Goal: Information Seeking & Learning: Learn about a topic

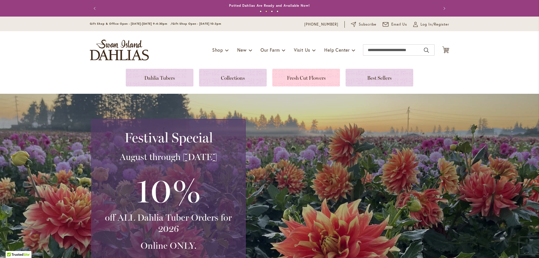
click at [300, 79] on link at bounding box center [306, 78] width 68 height 18
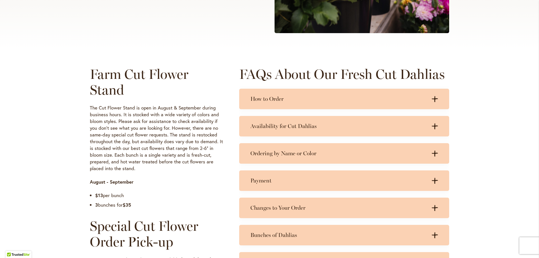
scroll to position [234, 0]
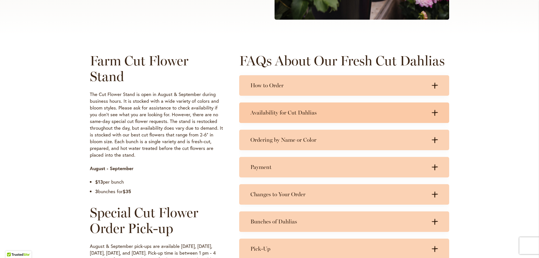
click at [432, 110] on icon ".cls-1 { fill: #3c2616; stroke-width: 0px; }" at bounding box center [435, 113] width 6 height 6
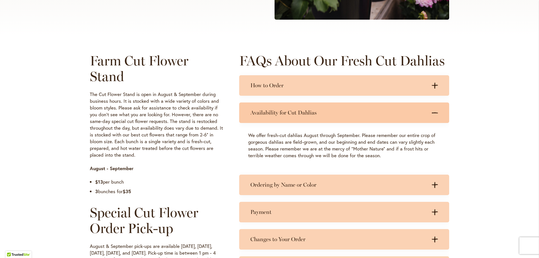
click at [432, 110] on icon ".cls-1 { fill: #3c2616; stroke-width: 0px; }" at bounding box center [435, 113] width 6 height 6
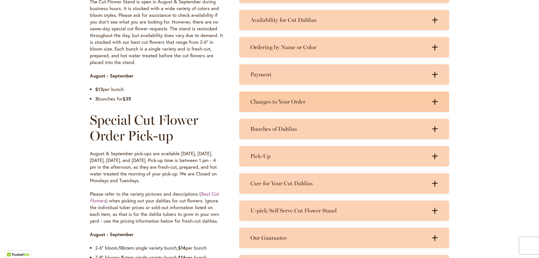
scroll to position [328, 0]
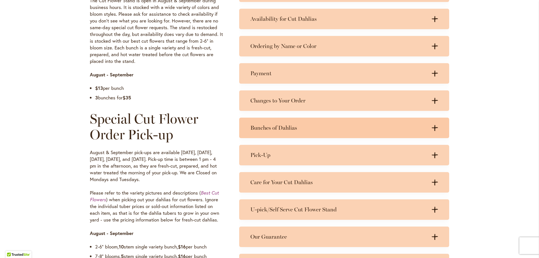
click at [435, 126] on icon ".cls-1 { fill: #3c2616; stroke-width: 0px; }" at bounding box center [435, 128] width 6 height 6
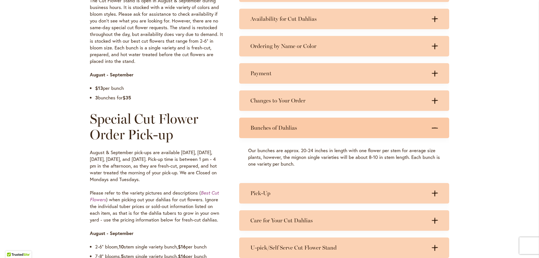
click at [435, 126] on icon ".cls-1 { fill: #3c2616; stroke-width: 0px; }" at bounding box center [435, 128] width 6 height 6
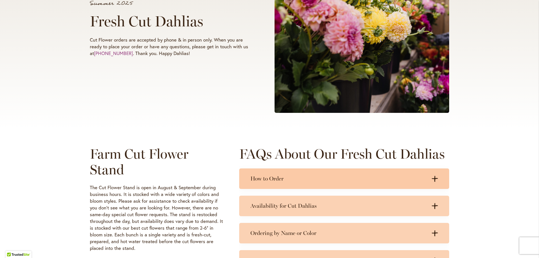
scroll to position [0, 0]
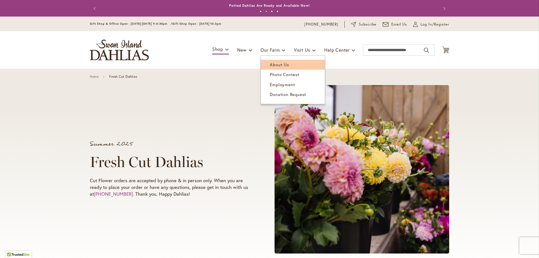
click at [280, 64] on span "About Us" at bounding box center [279, 65] width 19 height 6
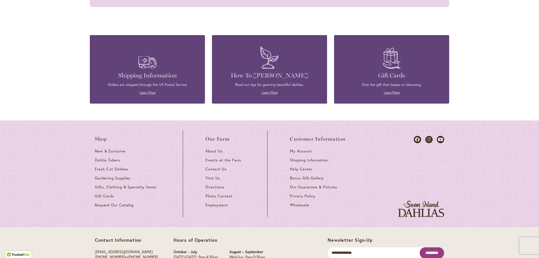
scroll to position [645, 0]
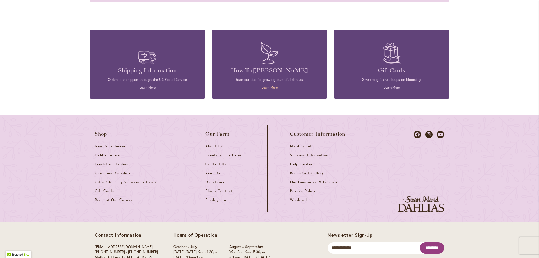
click at [265, 85] on link "Learn More" at bounding box center [270, 87] width 16 height 4
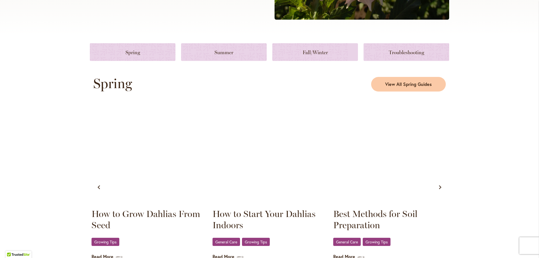
scroll to position [281, 0]
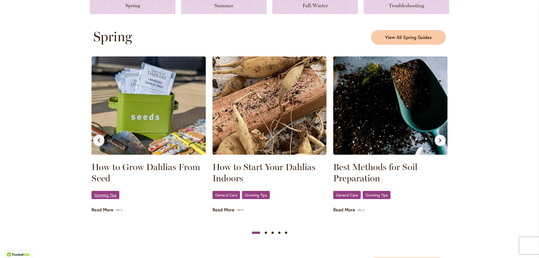
click at [100, 198] on link "Growing Tips" at bounding box center [106, 195] width 28 height 8
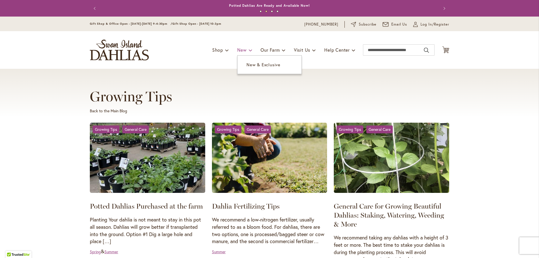
click at [249, 50] on span at bounding box center [251, 50] width 4 height 9
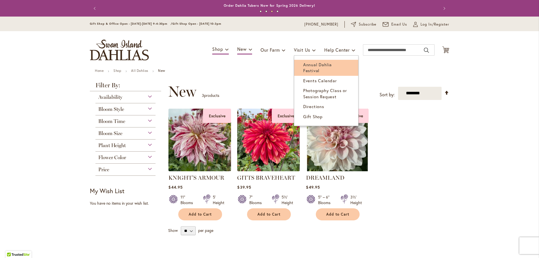
click at [308, 60] on link "Annual Dahlia Festival" at bounding box center [326, 68] width 64 height 16
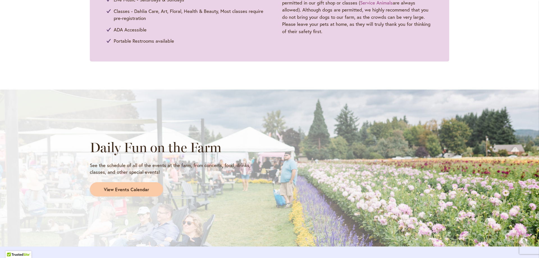
scroll to position [421, 0]
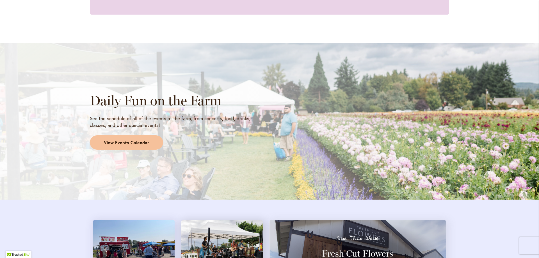
click at [143, 144] on span "View Events Calendar" at bounding box center [126, 143] width 45 height 6
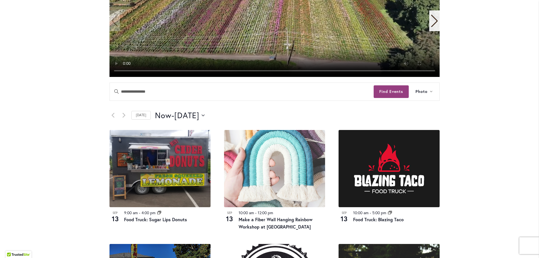
scroll to position [234, 0]
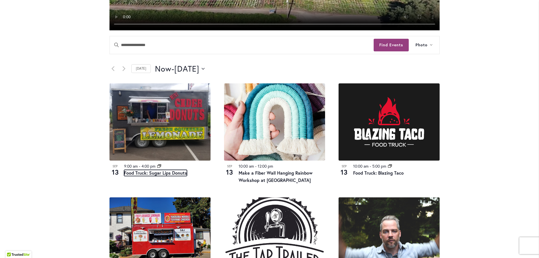
click at [161, 173] on link "Food Truck: Sugar Lips Donuts" at bounding box center [155, 173] width 63 height 6
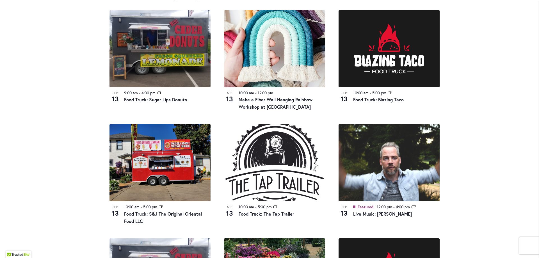
scroll to position [234, 0]
